Goal: Task Accomplishment & Management: Complete application form

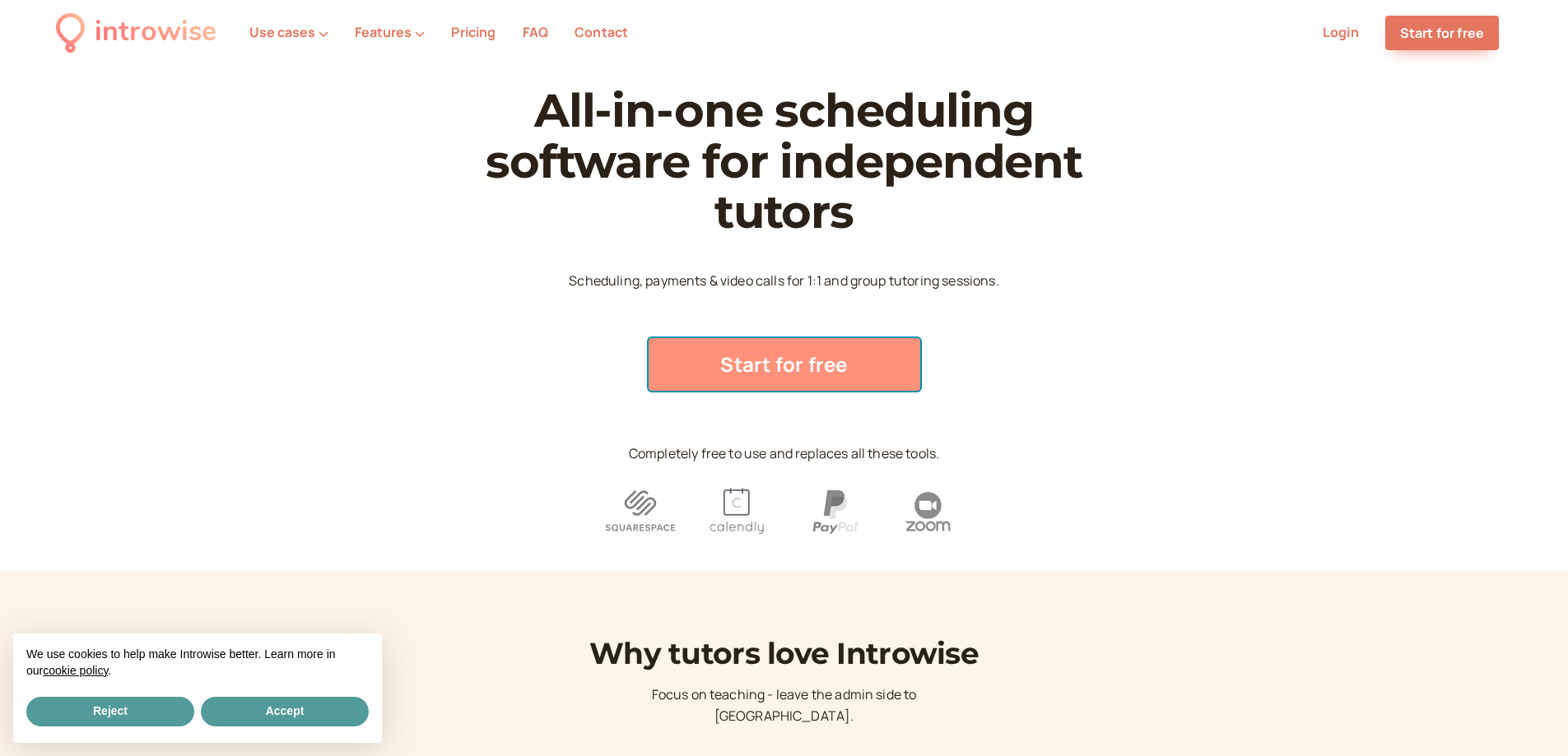
click at [818, 357] on link "Start for free" at bounding box center [785, 364] width 272 height 53
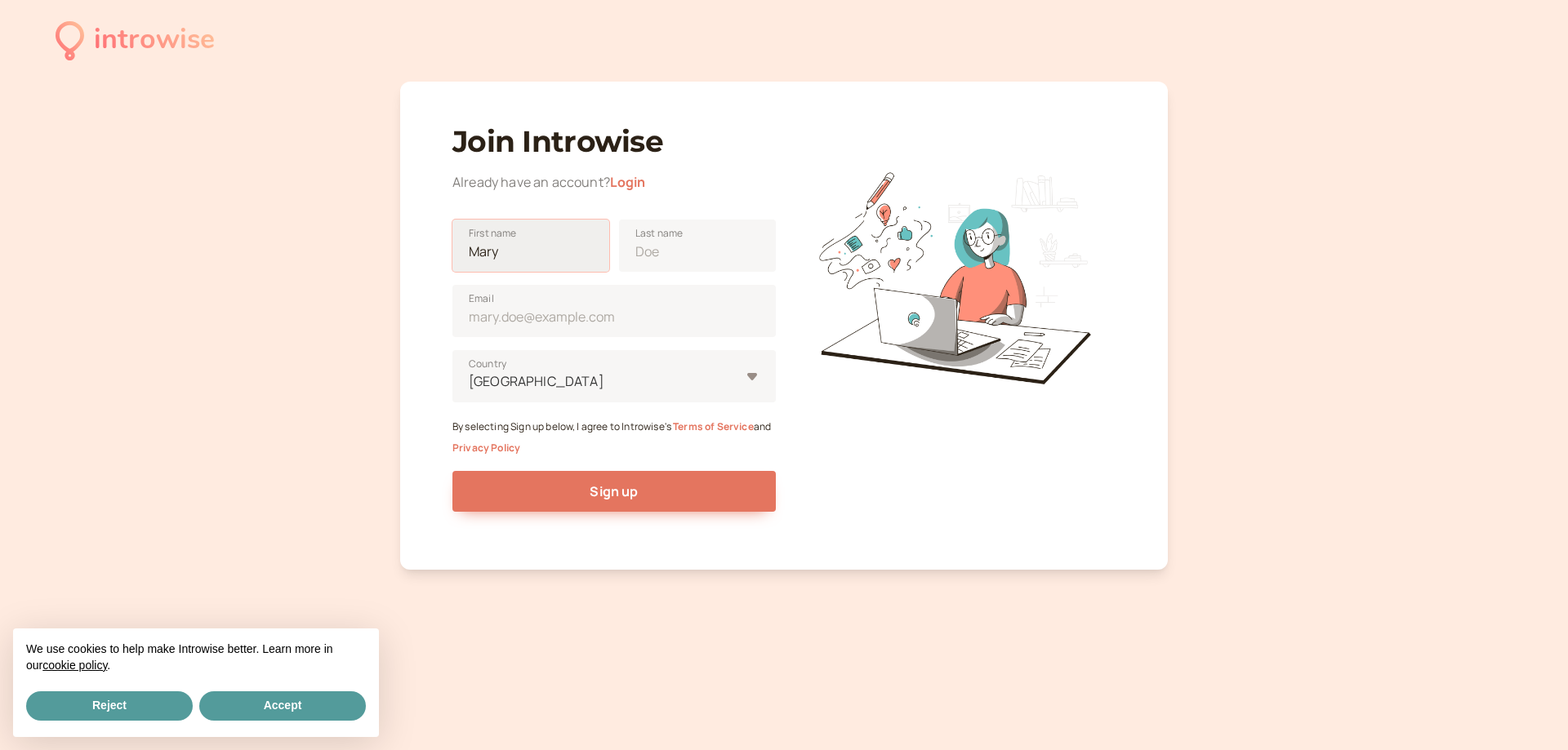
click at [554, 265] on input "First name" at bounding box center [531, 246] width 157 height 53
type input "F"
type input "[PERSON_NAME]"
click at [632, 261] on input "Last name" at bounding box center [697, 246] width 157 height 53
type input "Zh"
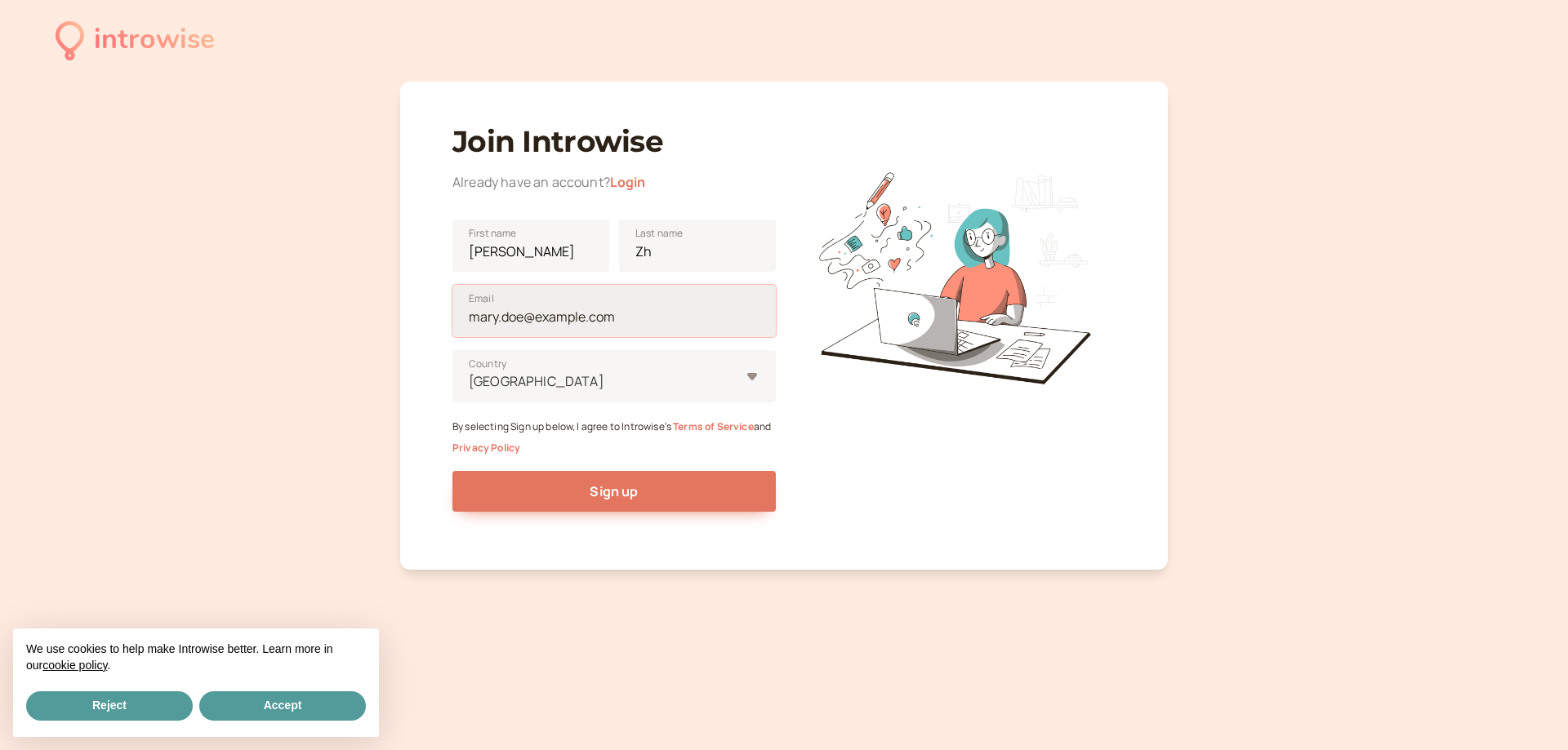
click at [565, 322] on input "Email" at bounding box center [614, 311] width 323 height 53
type input "[EMAIL_ADDRESS][DOMAIN_NAME]"
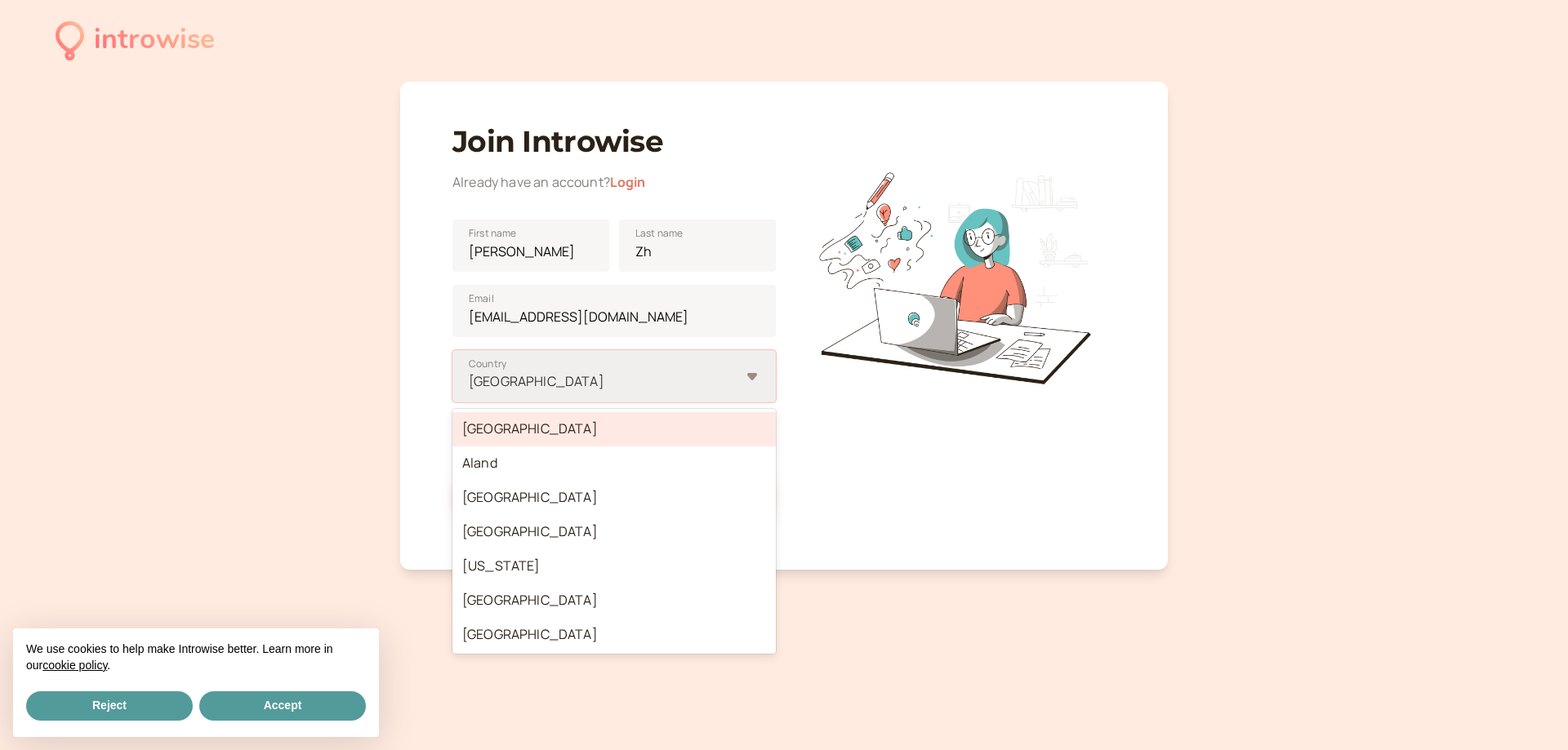
click at [550, 391] on div at bounding box center [603, 382] width 273 height 22
click at [470, 391] on input "option [GEOGRAPHIC_DATA] focused, 1 of 250. 250 results available. Use Up and D…" at bounding box center [468, 382] width 3 height 19
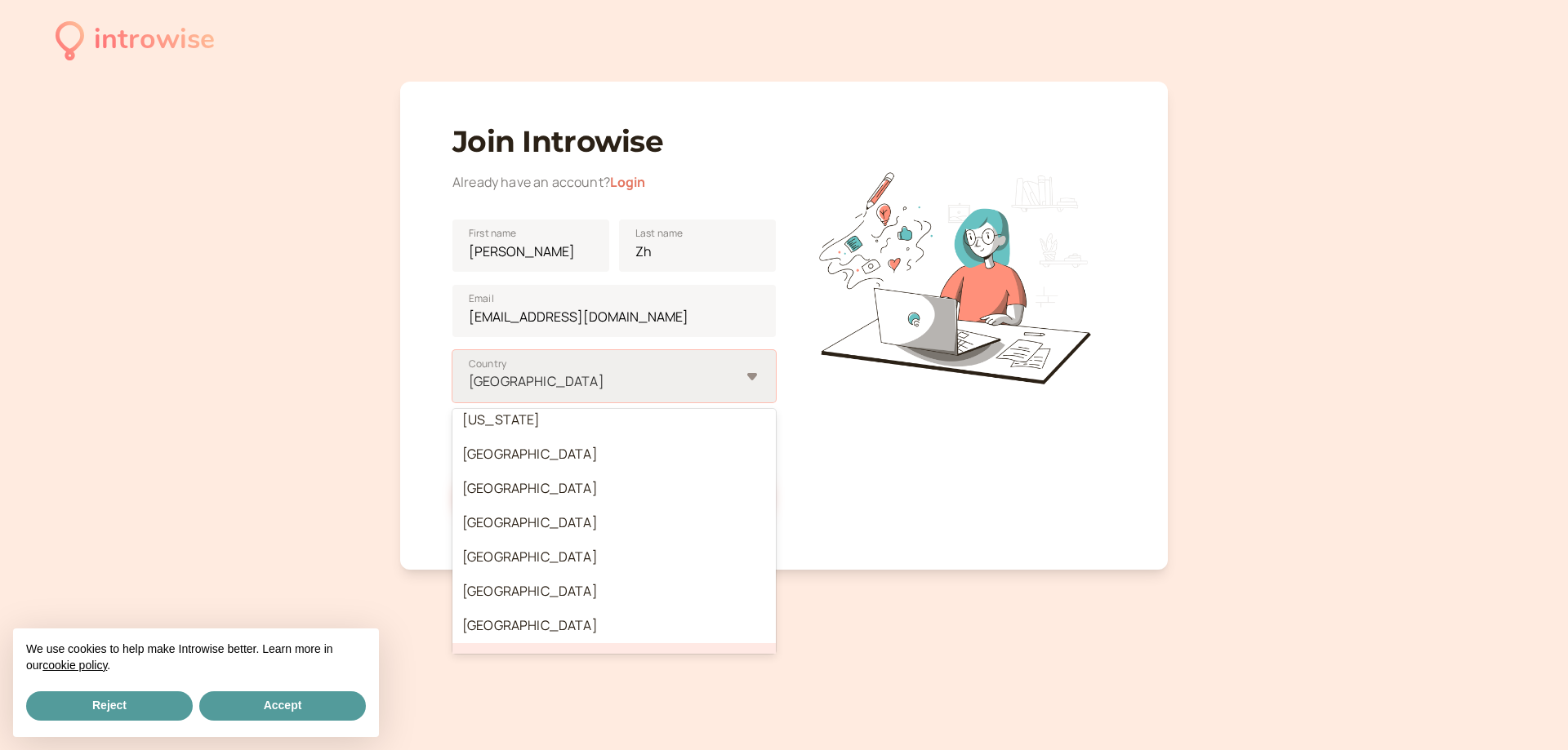
scroll to position [6099, 0]
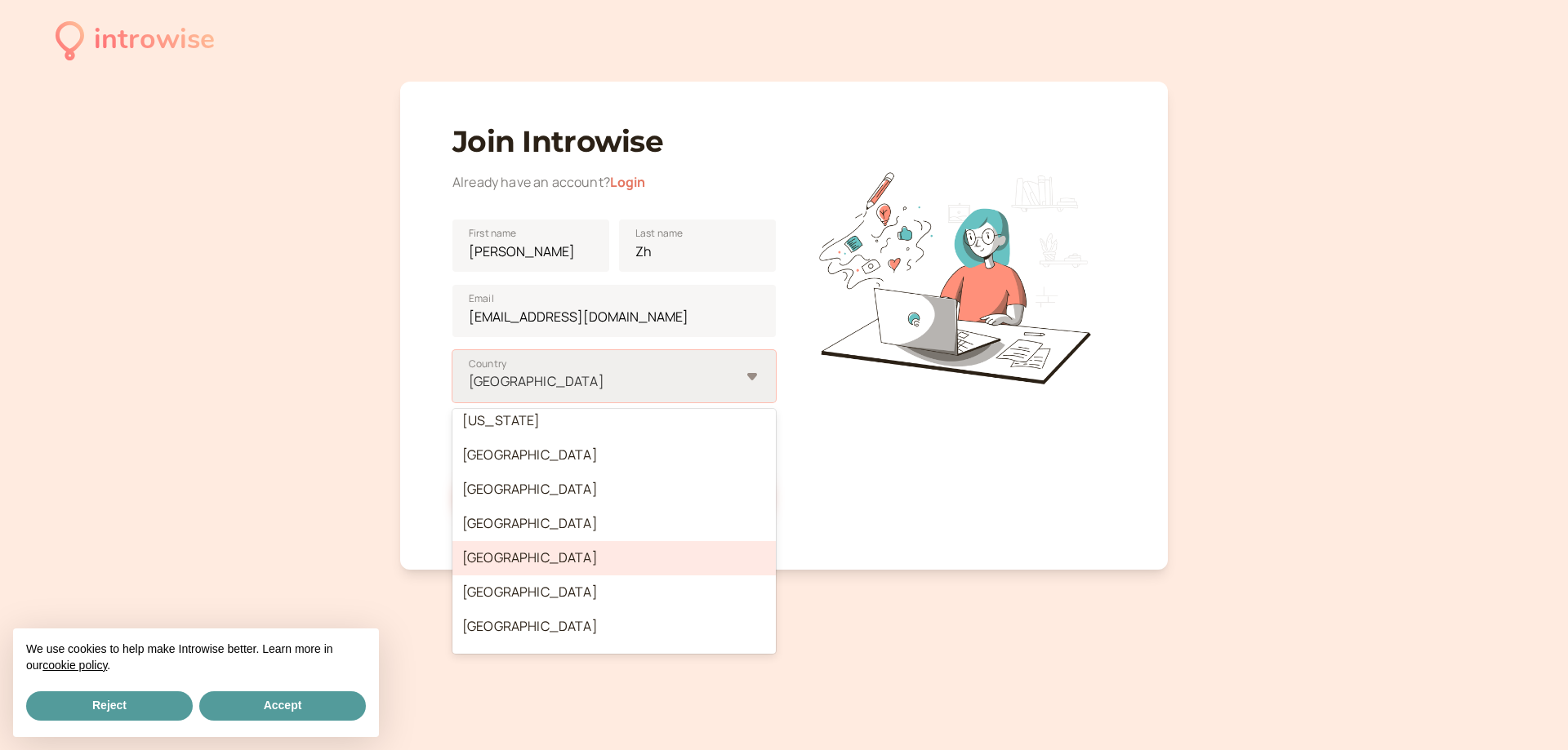
click at [532, 559] on div "[GEOGRAPHIC_DATA]" at bounding box center [614, 559] width 323 height 34
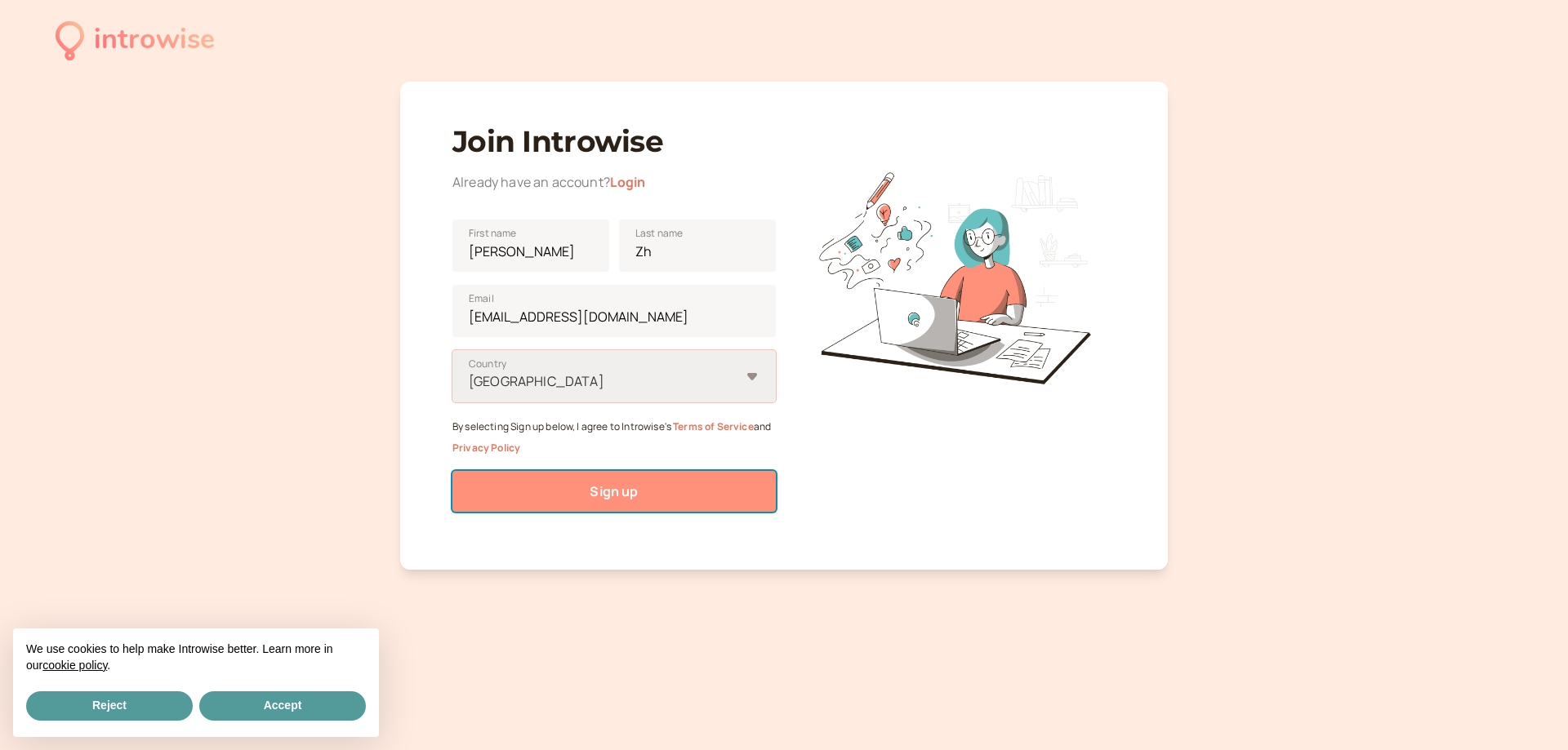
click at [629, 490] on span "Sign up" at bounding box center [613, 491] width 48 height 18
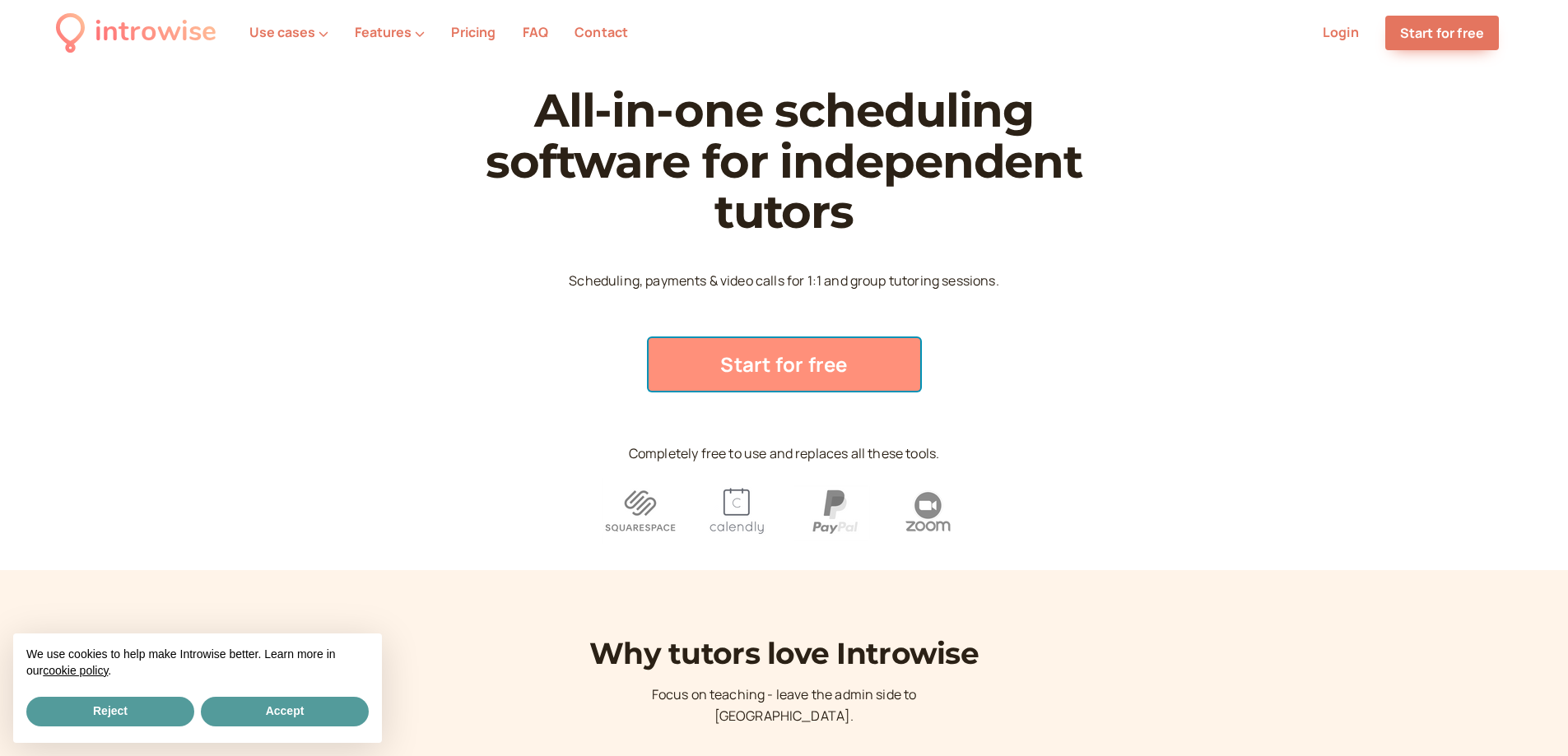
click at [790, 381] on link "Start for free" at bounding box center [785, 364] width 272 height 53
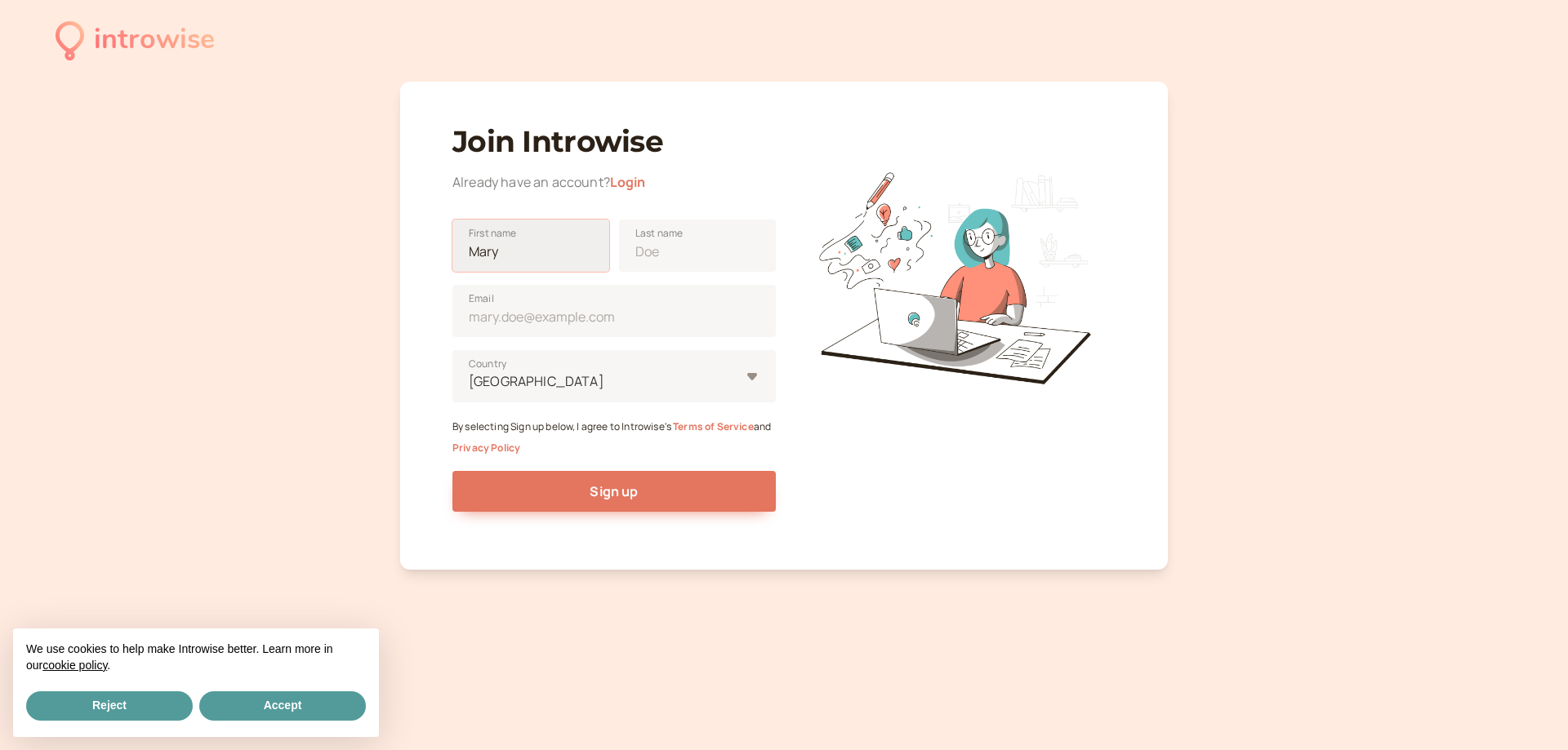
click at [516, 254] on input "First name" at bounding box center [531, 246] width 157 height 53
type input "[PERSON_NAME]"
click at [661, 266] on input "Last name" at bounding box center [697, 246] width 157 height 53
type input "Zh"
click at [495, 310] on input "Email" at bounding box center [614, 311] width 323 height 53
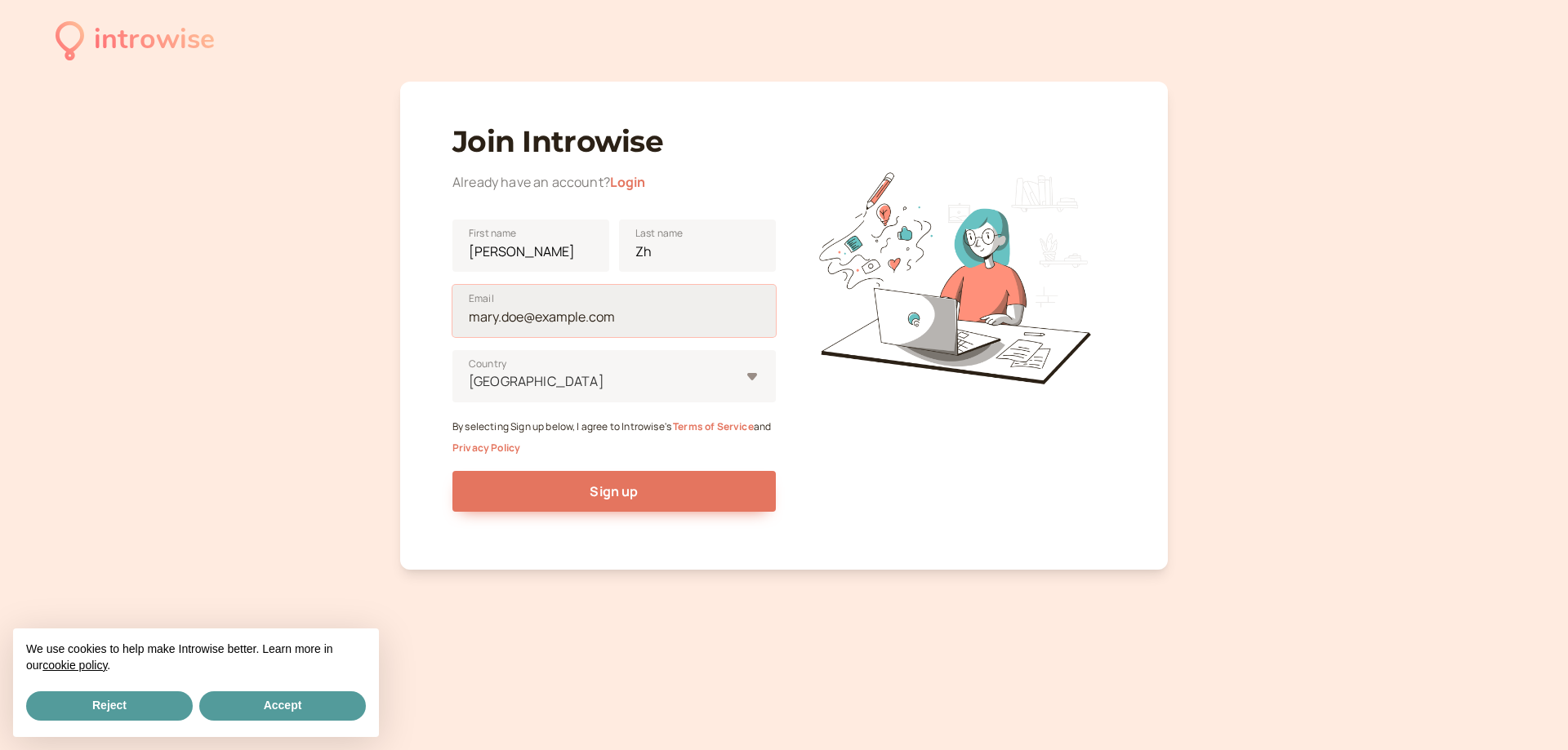
type input "[EMAIL_ADDRESS][DOMAIN_NAME]"
click at [576, 380] on div at bounding box center [603, 382] width 273 height 22
click at [470, 380] on input "United States Country" at bounding box center [468, 382] width 3 height 19
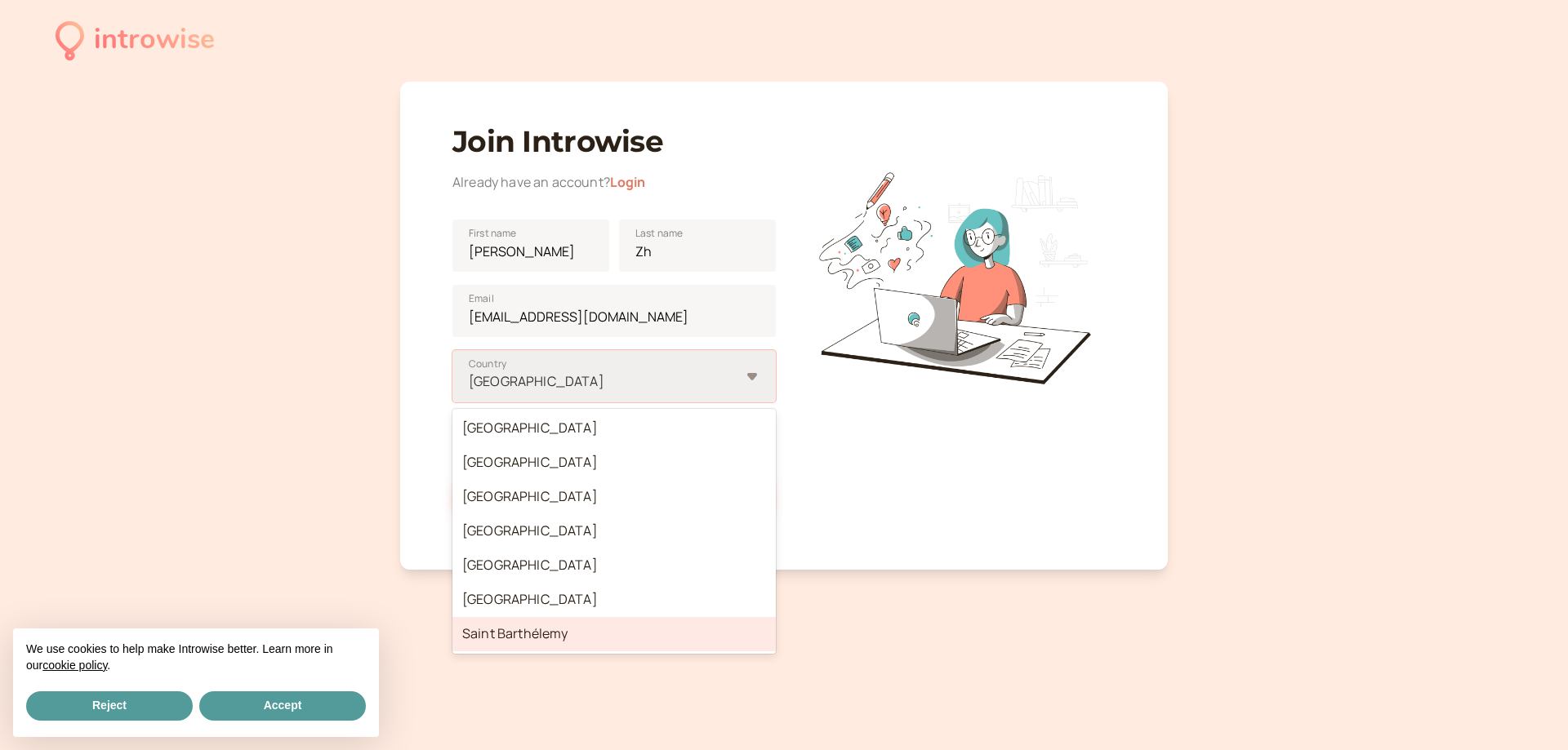
scroll to position [6124, 0]
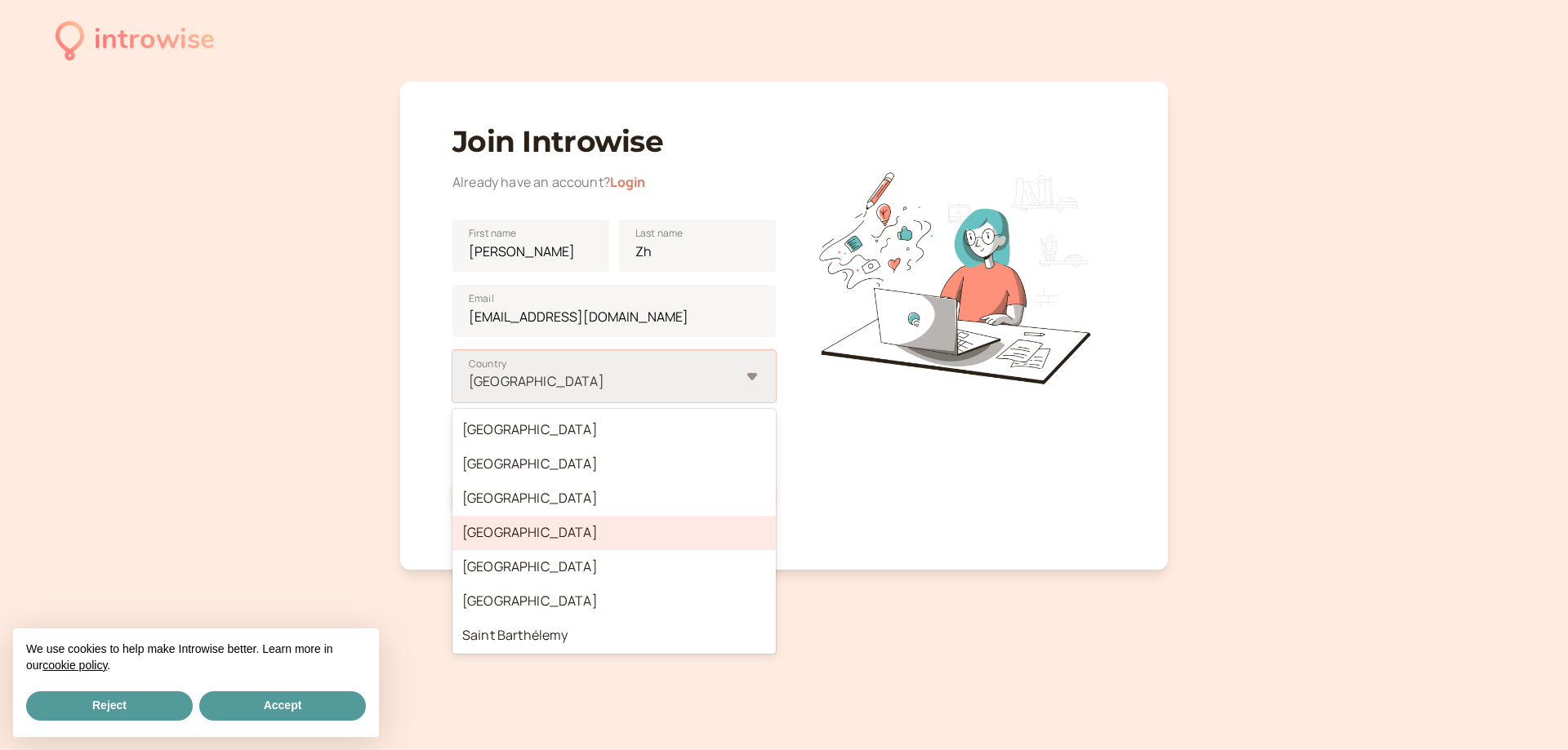
click at [478, 539] on div "[GEOGRAPHIC_DATA]" at bounding box center [614, 533] width 323 height 34
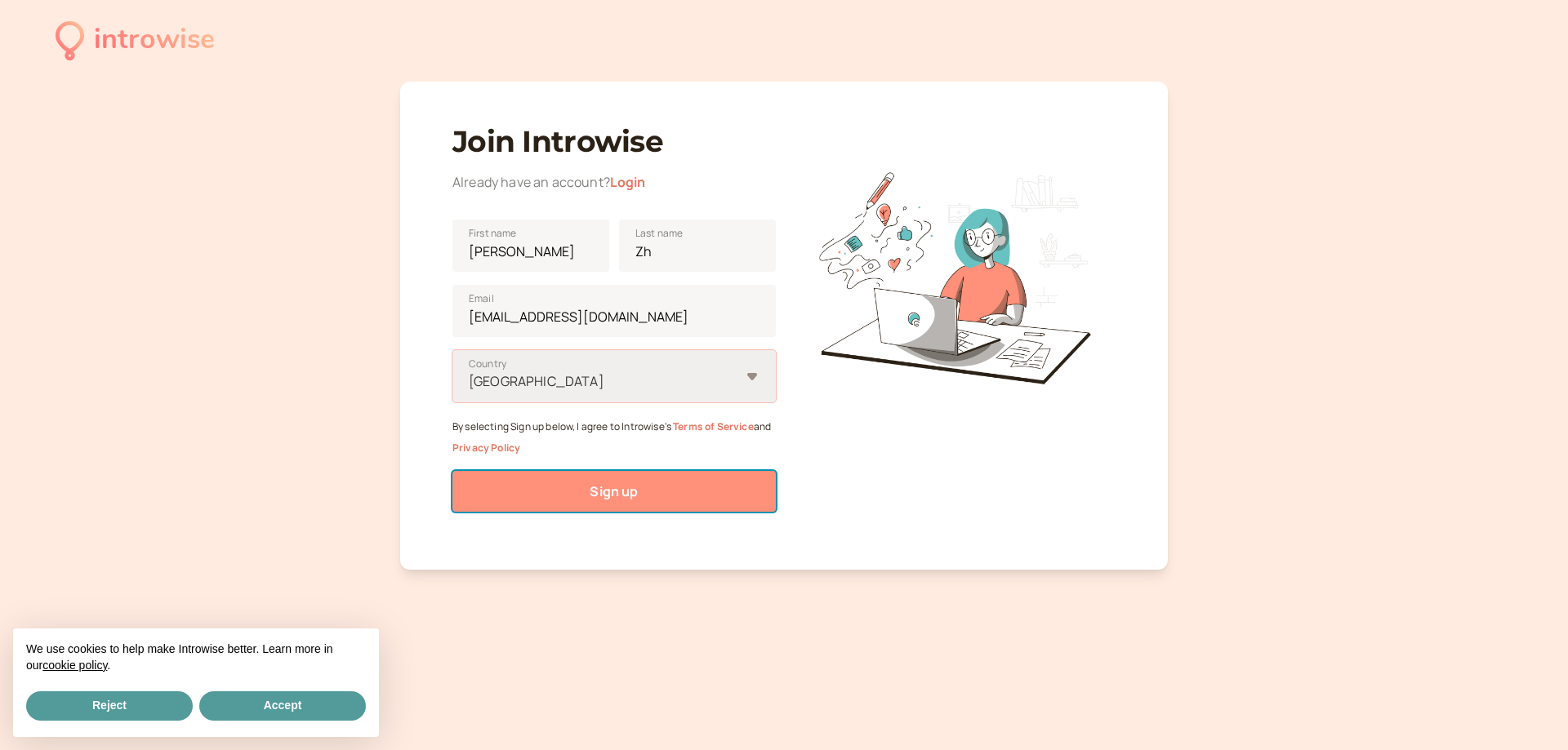
click at [603, 496] on span "Sign up" at bounding box center [613, 491] width 48 height 18
